Goal: Find specific page/section: Find specific page/section

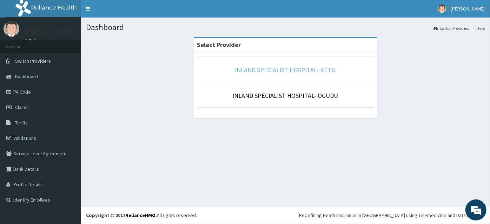
click at [276, 67] on link "INLAND SPECIALIST HOSPITAL- KETU" at bounding box center [285, 70] width 101 height 8
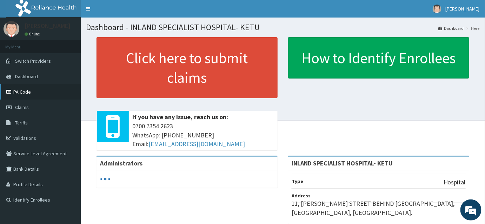
click at [22, 94] on link "PA Code" at bounding box center [40, 91] width 81 height 15
